Goal: Information Seeking & Learning: Check status

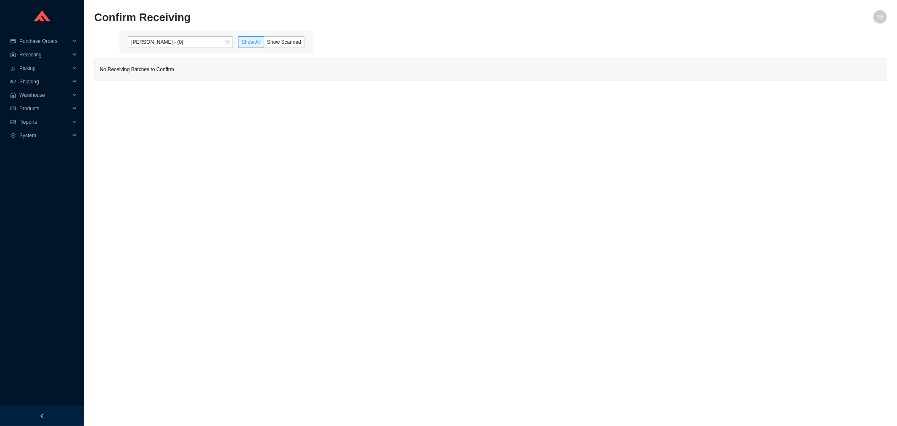
click at [169, 24] on h2 "Confirm Receiving" at bounding box center [391, 17] width 595 height 15
click at [170, 40] on span "[PERSON_NAME] - (0)" at bounding box center [180, 42] width 98 height 11
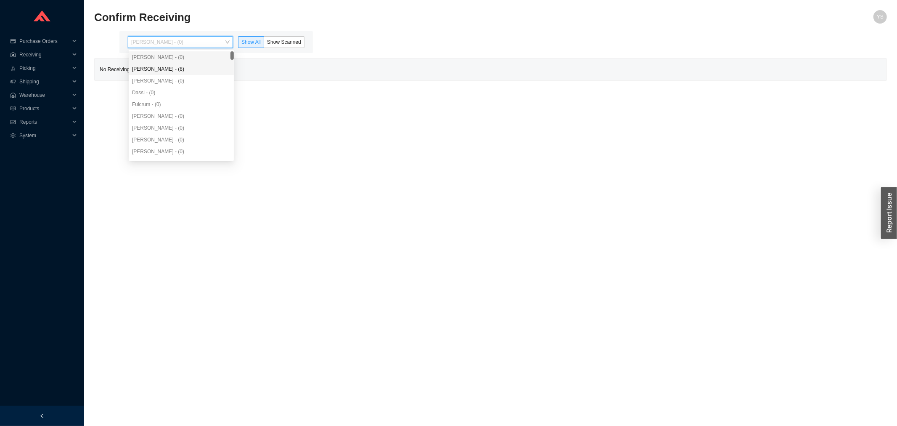
click at [173, 70] on div "[PERSON_NAME] - (8)" at bounding box center [181, 69] width 98 height 8
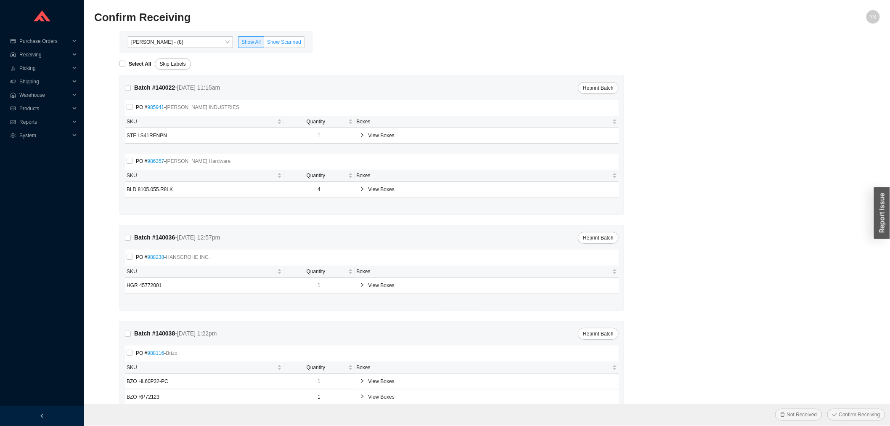
click at [294, 44] on span "Show Scanned" at bounding box center [284, 42] width 34 height 6
click at [264, 44] on input "Show Scanned" at bounding box center [264, 44] width 0 height 0
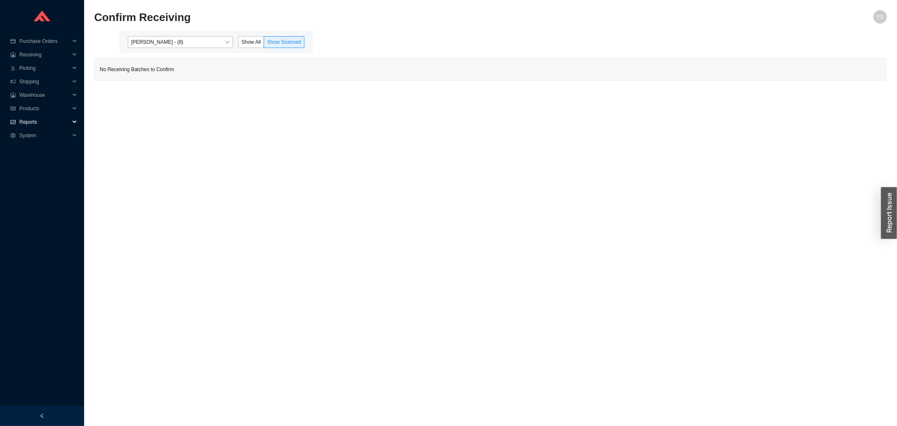
click at [41, 121] on span "Reports" at bounding box center [44, 121] width 50 height 13
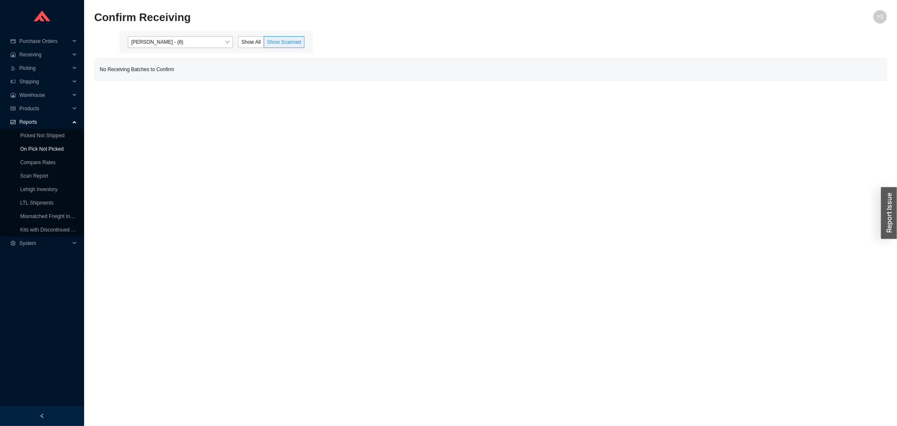
click at [42, 151] on link "On Pick Not Picked" at bounding box center [41, 149] width 43 height 6
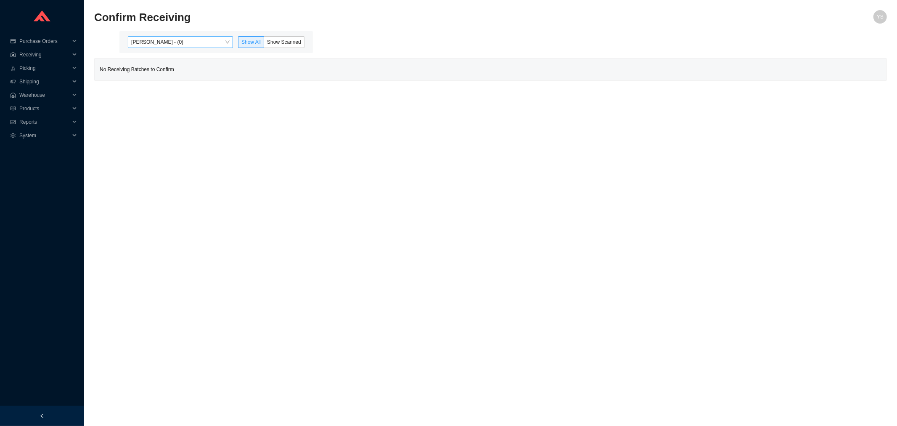
click at [198, 35] on div "Yossi Siff - (0) Show All Show Scanned" at bounding box center [215, 42] width 193 height 22
click at [197, 42] on span "[PERSON_NAME] - (0)" at bounding box center [180, 42] width 98 height 11
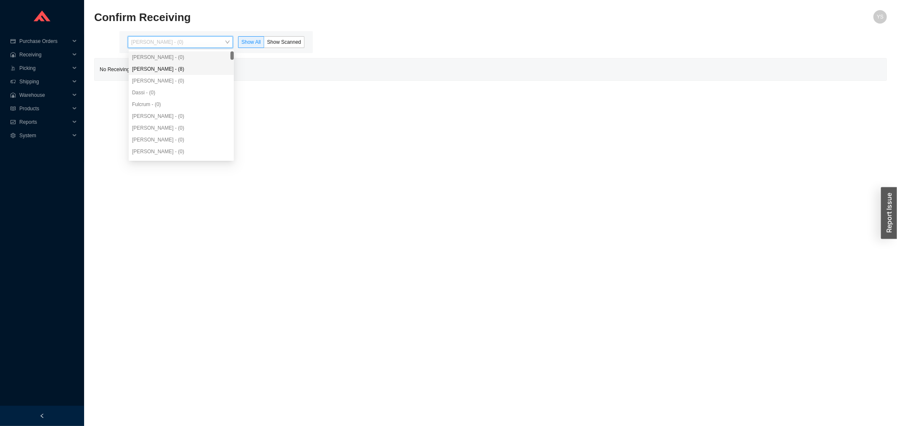
click at [194, 74] on div "[PERSON_NAME] - (8)" at bounding box center [181, 69] width 105 height 12
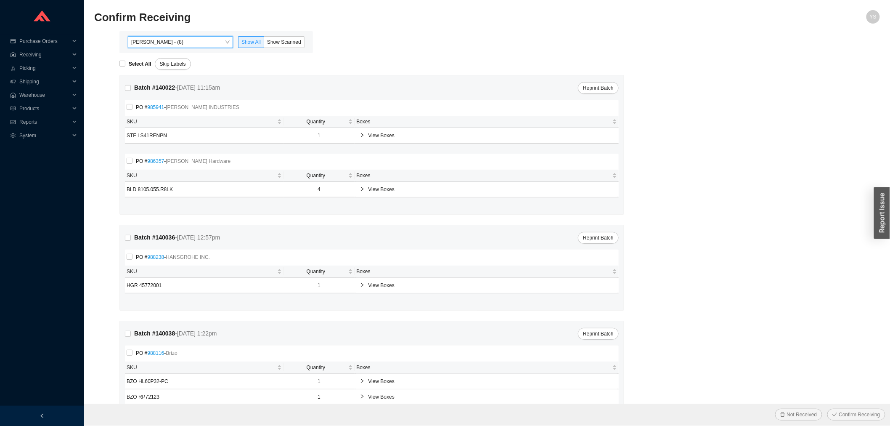
click at [315, 40] on main "Angel Negron - (8) Angel Negron - (8) Show All Show Scanned Select All Skip Lab…" at bounding box center [487, 242] width 786 height 423
click at [295, 41] on span "Show Scanned" at bounding box center [284, 42] width 34 height 6
click at [264, 44] on input "Show Scanned" at bounding box center [264, 44] width 0 height 0
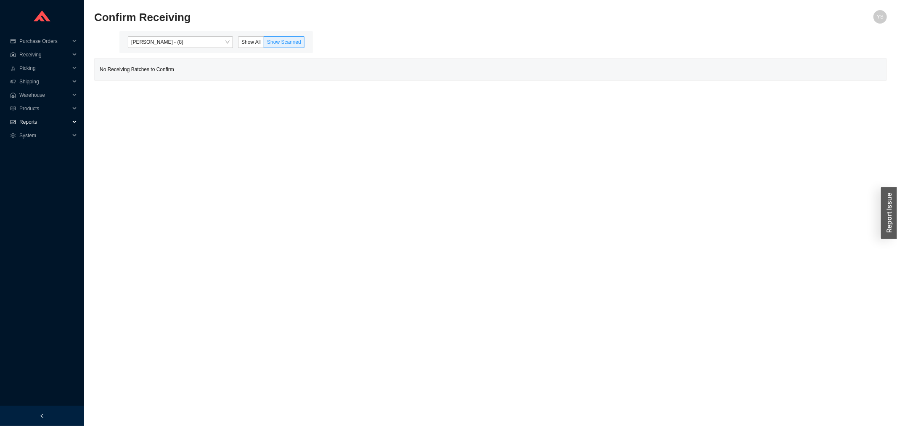
click at [34, 124] on span "Reports" at bounding box center [44, 121] width 50 height 13
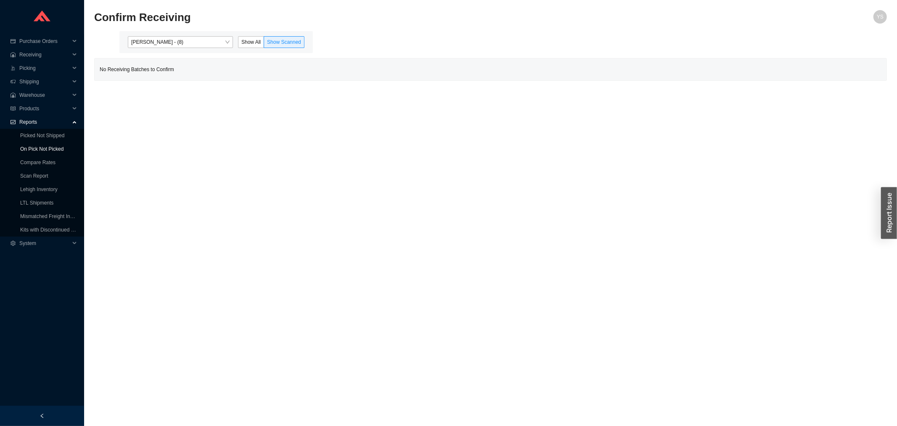
click at [39, 149] on link "On Pick Not Picked" at bounding box center [41, 149] width 43 height 6
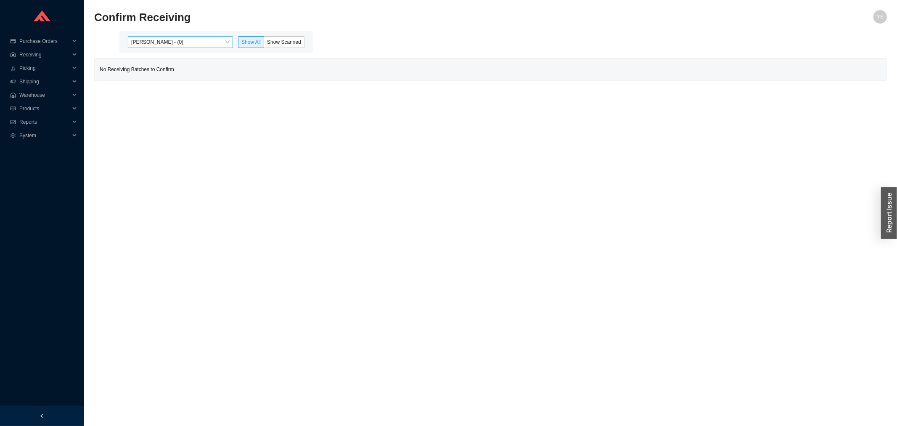
drag, startPoint x: 170, startPoint y: 42, endPoint x: 170, endPoint y: 49, distance: 6.7
click at [170, 42] on span "[PERSON_NAME] - (0)" at bounding box center [180, 42] width 98 height 11
click at [169, 63] on div "[PERSON_NAME] - (8)" at bounding box center [181, 69] width 105 height 12
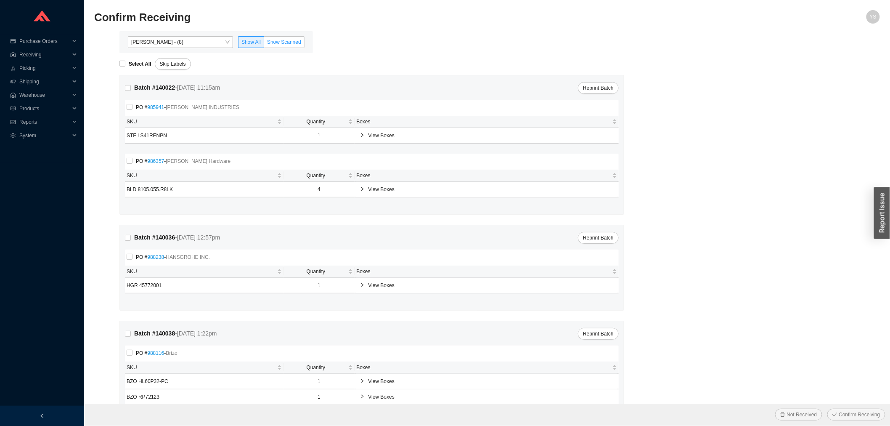
click at [275, 39] on span "Show Scanned" at bounding box center [284, 42] width 34 height 6
click at [264, 44] on input "Show Scanned" at bounding box center [264, 44] width 0 height 0
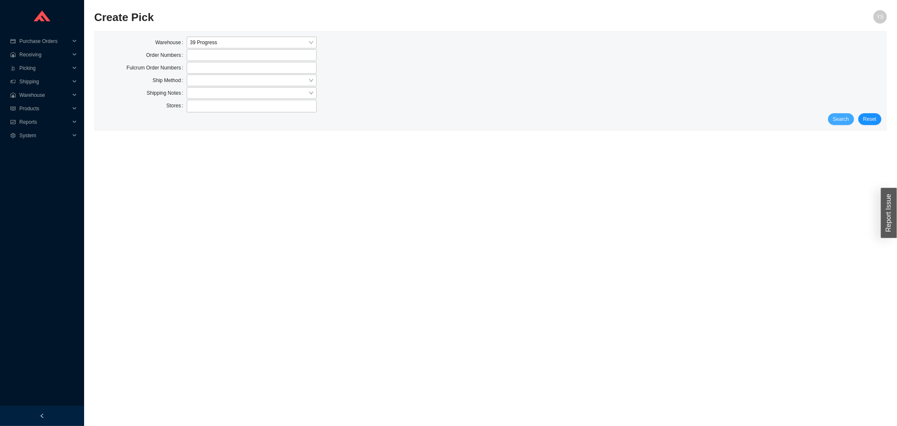
click at [839, 117] on span "Search" at bounding box center [841, 119] width 16 height 8
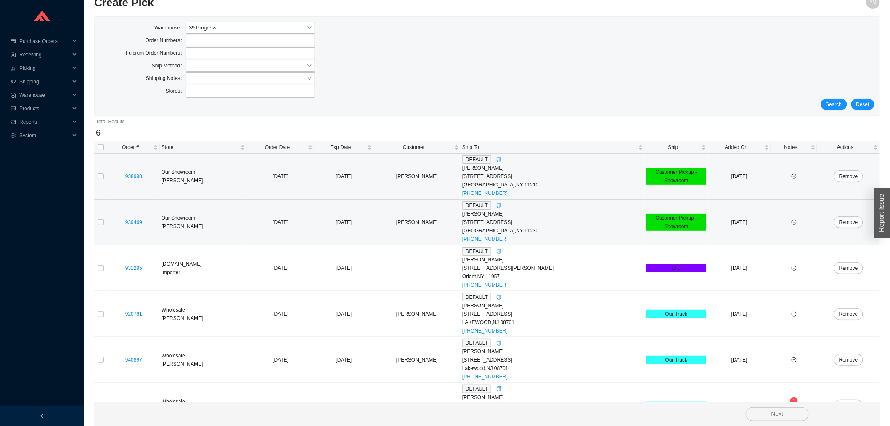
scroll to position [42, 0]
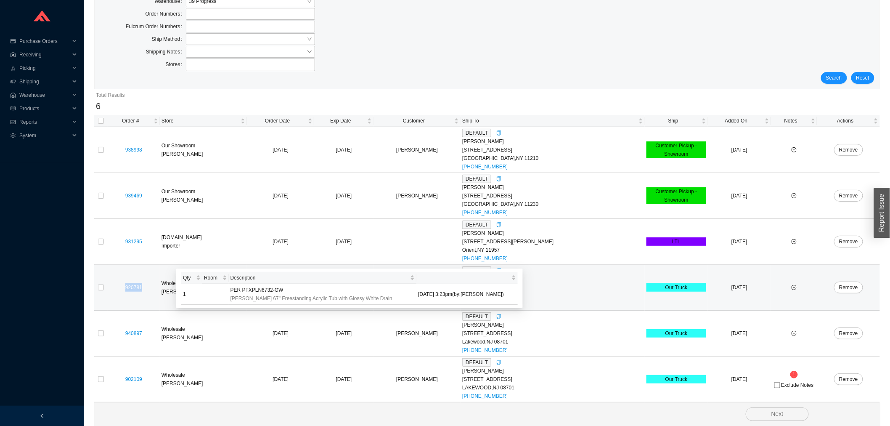
drag, startPoint x: 150, startPoint y: 286, endPoint x: 125, endPoint y: 287, distance: 24.8
click at [125, 287] on div "920781" at bounding box center [133, 287] width 49 height 8
copy link "920781"
click at [261, 290] on span "PER PTXPLN6732-GW" at bounding box center [256, 290] width 53 height 8
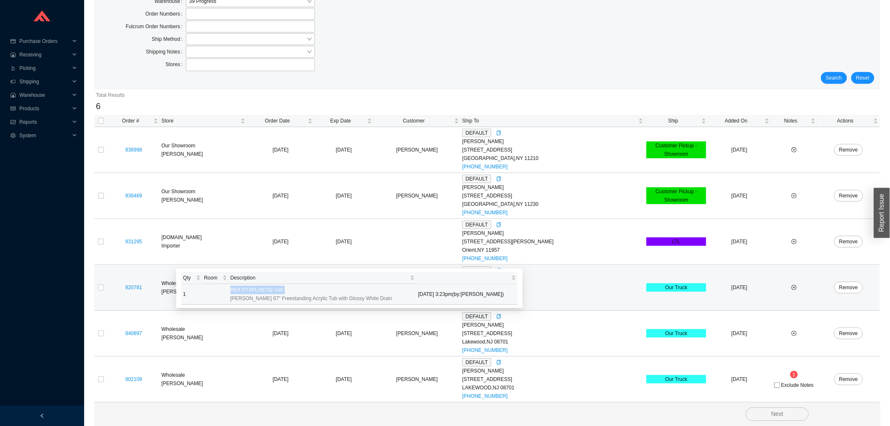
click at [261, 290] on span "PER PTXPLN6732-GW" at bounding box center [256, 290] width 53 height 8
copy span "PER PTXPLN6732-GW"
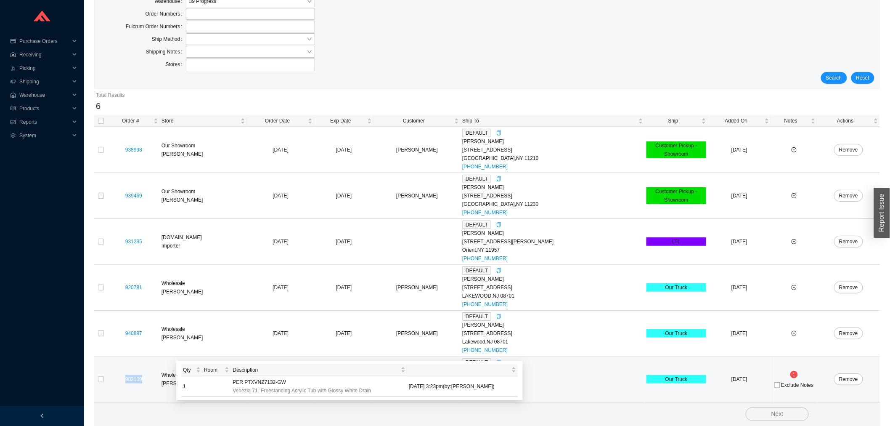
drag, startPoint x: 153, startPoint y: 380, endPoint x: 121, endPoint y: 380, distance: 32.0
click at [121, 380] on div "902109" at bounding box center [133, 379] width 49 height 8
copy link "902109"
click at [249, 381] on span "PER PTXVNZ7132-GW" at bounding box center [259, 382] width 53 height 8
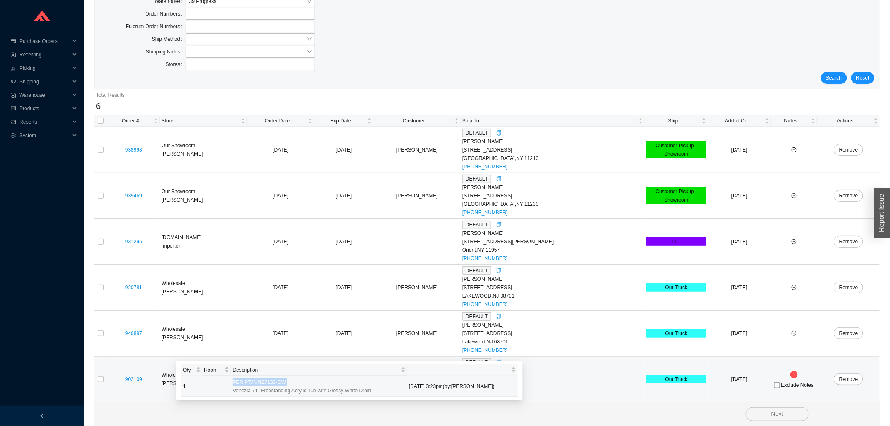
click at [249, 381] on span "PER PTXVNZ7132-GW" at bounding box center [259, 382] width 53 height 8
copy span "PER PTXVNZ7132-GW"
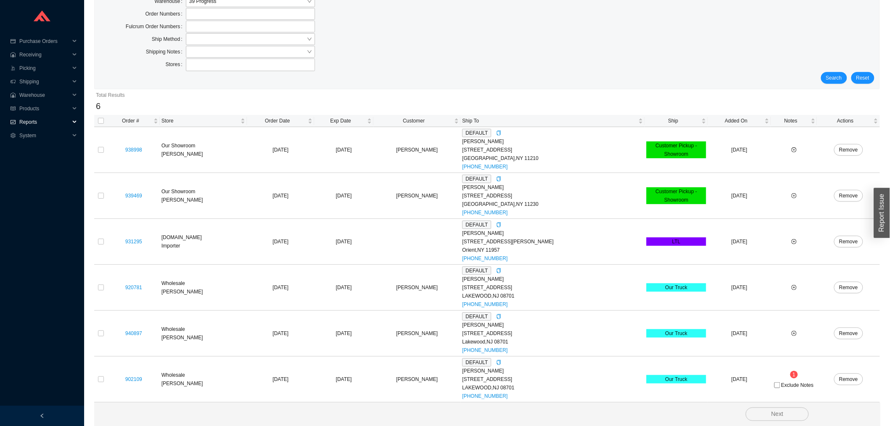
click at [42, 120] on span "Reports" at bounding box center [44, 121] width 50 height 13
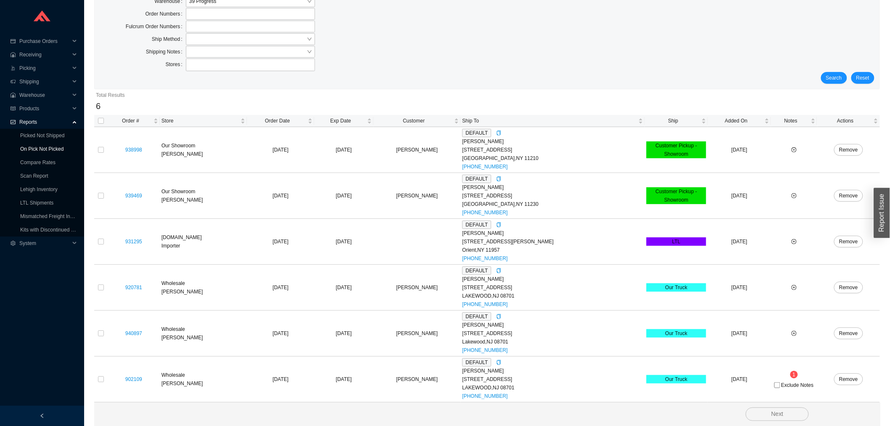
click at [47, 147] on link "On Pick Not Picked" at bounding box center [41, 149] width 43 height 6
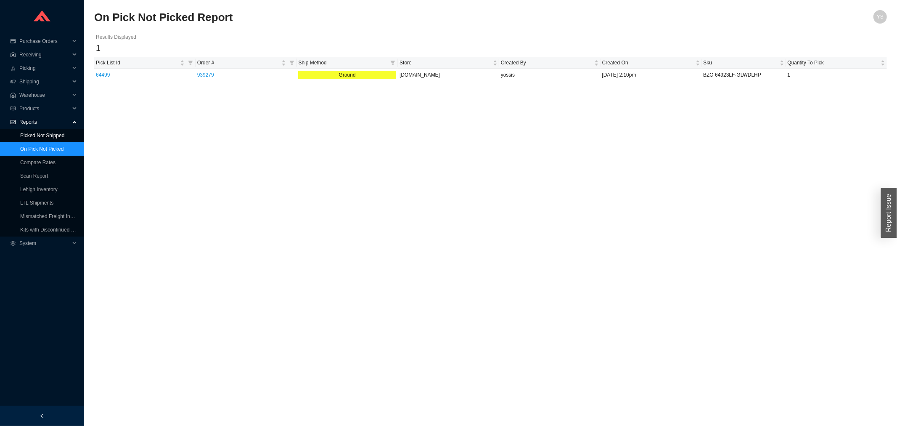
click at [42, 138] on link "Picked Not Shipped" at bounding box center [42, 135] width 44 height 6
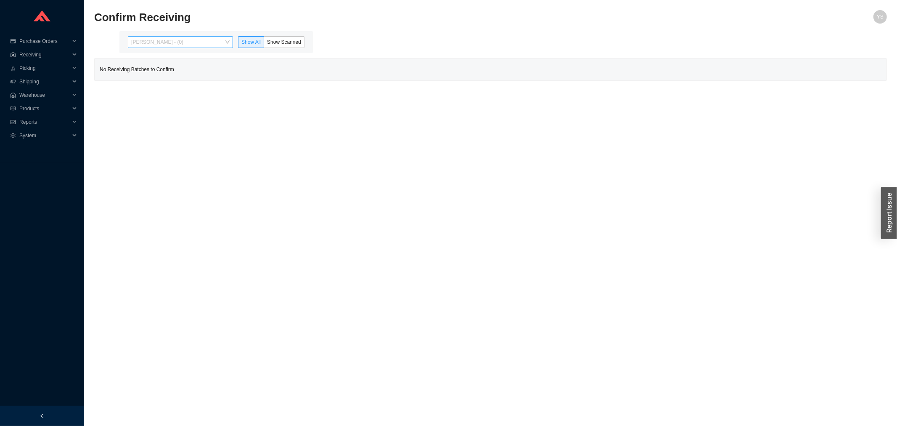
click at [182, 39] on span "[PERSON_NAME] - (0)" at bounding box center [180, 42] width 98 height 11
click at [177, 77] on div "[PERSON_NAME] - (0)" at bounding box center [181, 81] width 98 height 8
click at [179, 71] on div "[PERSON_NAME] - (8)" at bounding box center [181, 69] width 98 height 8
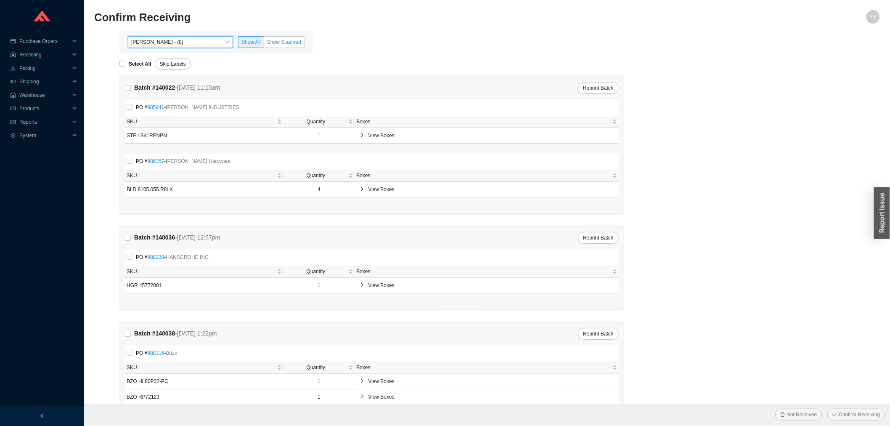
click at [275, 45] on span "Show Scanned" at bounding box center [284, 42] width 34 height 6
click at [264, 44] on input "Show Scanned" at bounding box center [264, 44] width 0 height 0
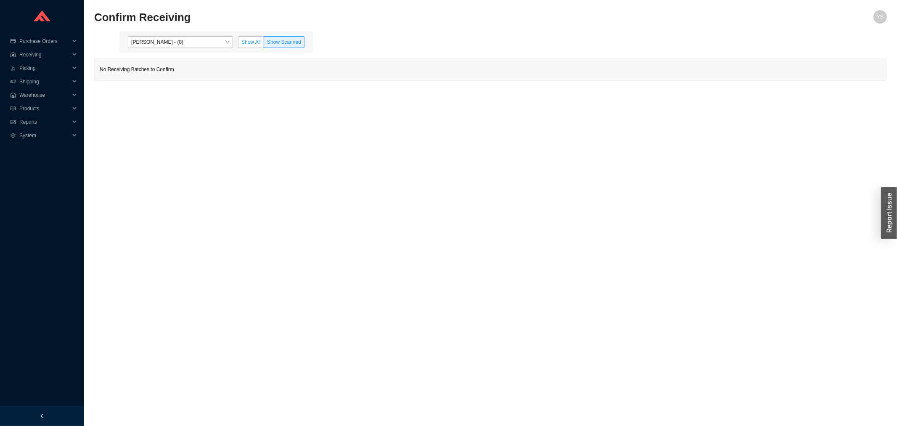
click at [254, 47] on label "Show All" at bounding box center [251, 42] width 26 height 12
click at [238, 44] on input "Show All" at bounding box center [238, 44] width 0 height 0
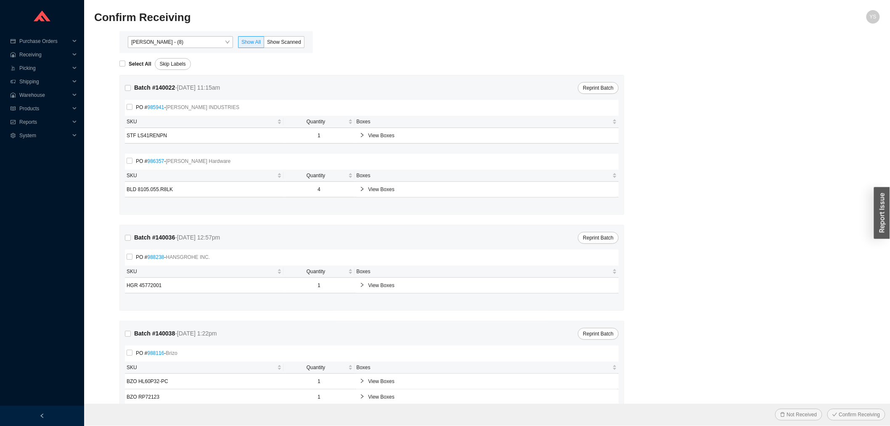
scroll to position [28, 0]
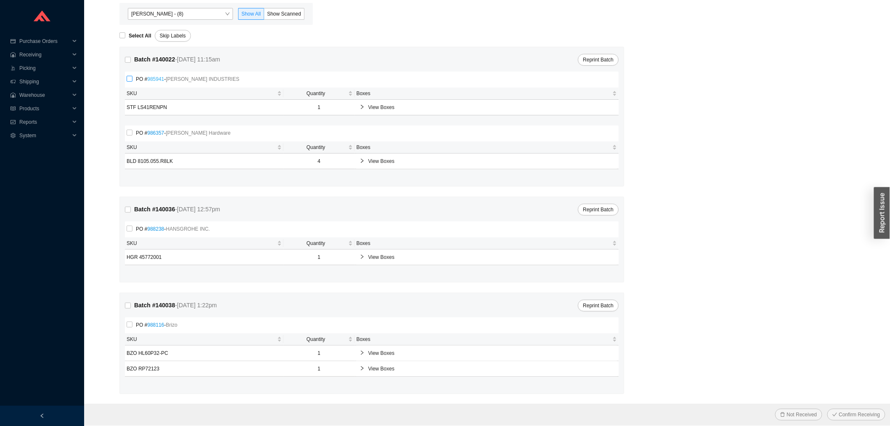
click at [155, 79] on link "985941" at bounding box center [155, 79] width 17 height 6
